Goal: Task Accomplishment & Management: Manage account settings

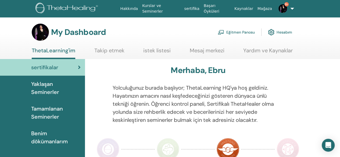
click at [232, 31] on link "Eğitmen Panosu" at bounding box center [236, 32] width 37 height 12
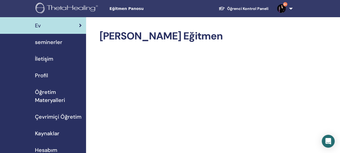
click at [49, 44] on span "seminerler" at bounding box center [48, 42] width 27 height 8
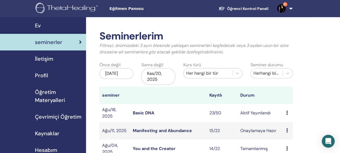
click at [137, 113] on link "Basic DNA" at bounding box center [143, 113] width 21 height 6
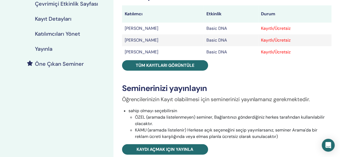
scroll to position [99, 0]
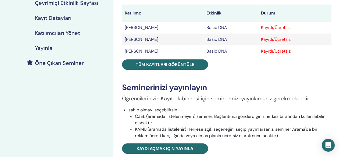
click at [177, 70] on div "Basic DNA Etkinlik tipi Online Etkinlik Durumu Aktif Yayınlandı Kayıtlar 23/50 …" at bounding box center [227, 98] width 220 height 333
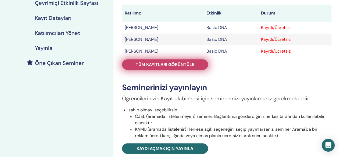
click at [176, 67] on link "Tüm kayıtları görüntüle" at bounding box center [165, 64] width 86 height 10
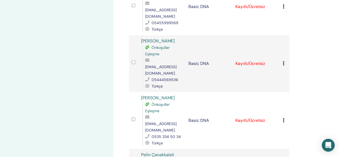
scroll to position [817, 0]
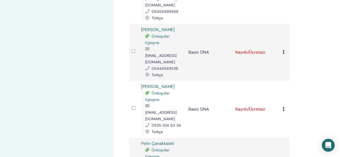
drag, startPoint x: 334, startPoint y: 103, endPoint x: 343, endPoint y: 104, distance: 9.2
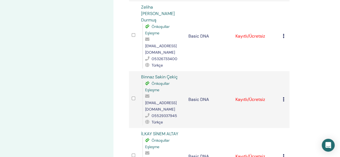
scroll to position [1012, 0]
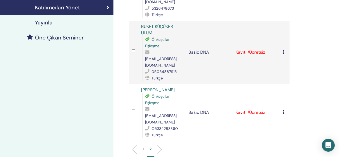
scroll to position [129, 0]
